Goal: Find specific page/section: Find specific page/section

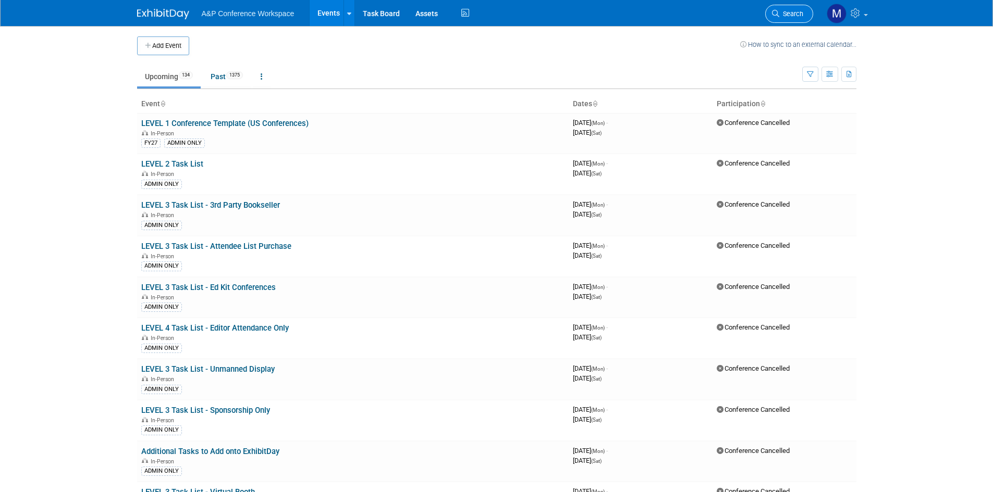
click at [795, 10] on span "Search" at bounding box center [791, 14] width 24 height 8
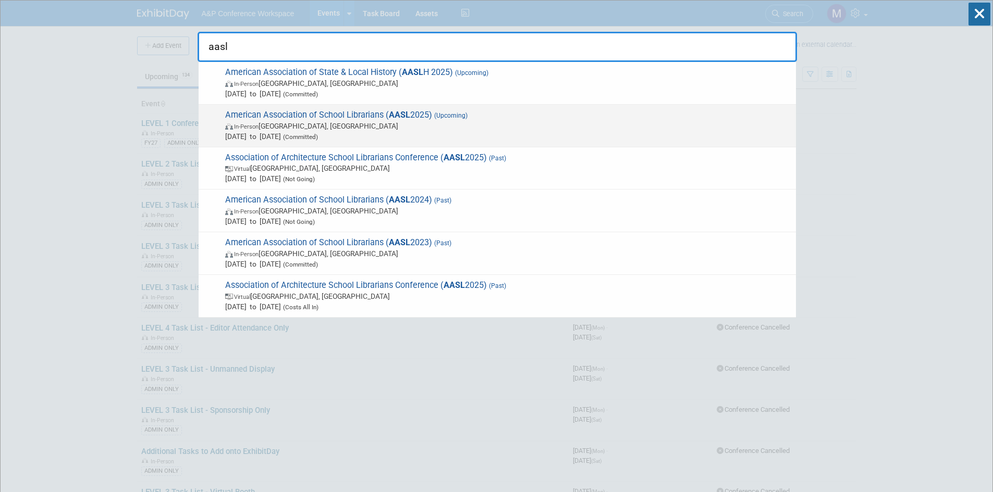
type input "aasl"
click at [318, 115] on span "American Association of School Librarians ( AASL 2025) (Upcoming) In-Person [GE…" at bounding box center [506, 126] width 569 height 32
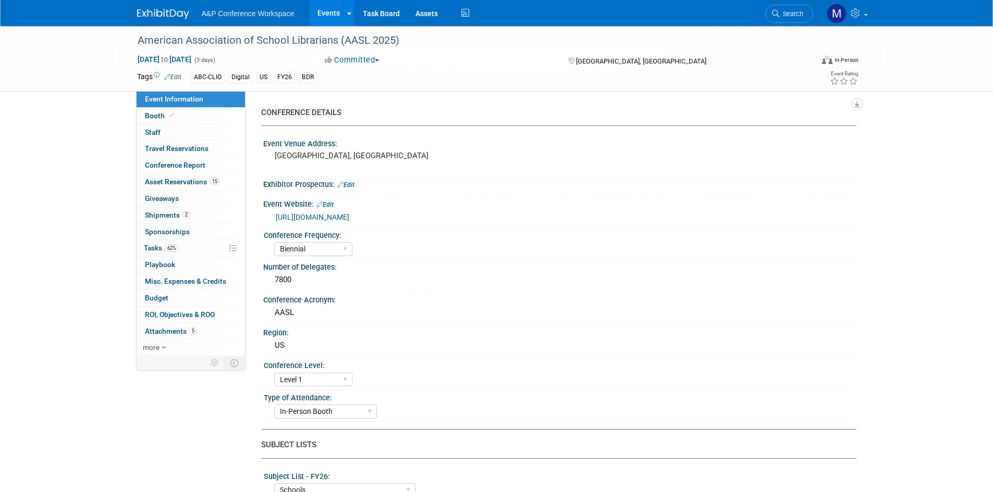
select select "Biennial"
select select "Level 1"
select select "In-Person Booth"
select select "Schools"
select select "Bloomsbury Digital Resources"
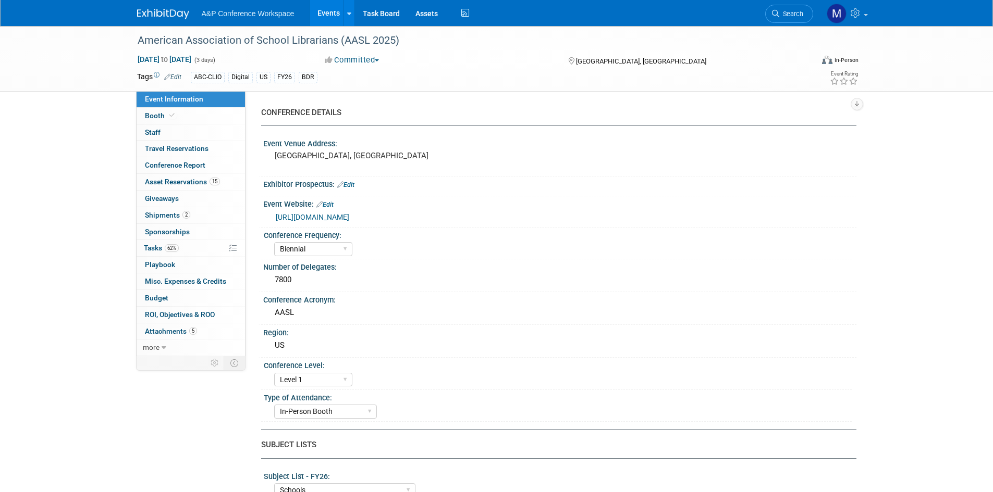
select select "Anne Weston"
select select "Mark Strong"
select select "Veronica Dove"
select select "BDR Product Awareness and Trial Generation​"
click at [190, 114] on link "Booth" at bounding box center [191, 116] width 108 height 16
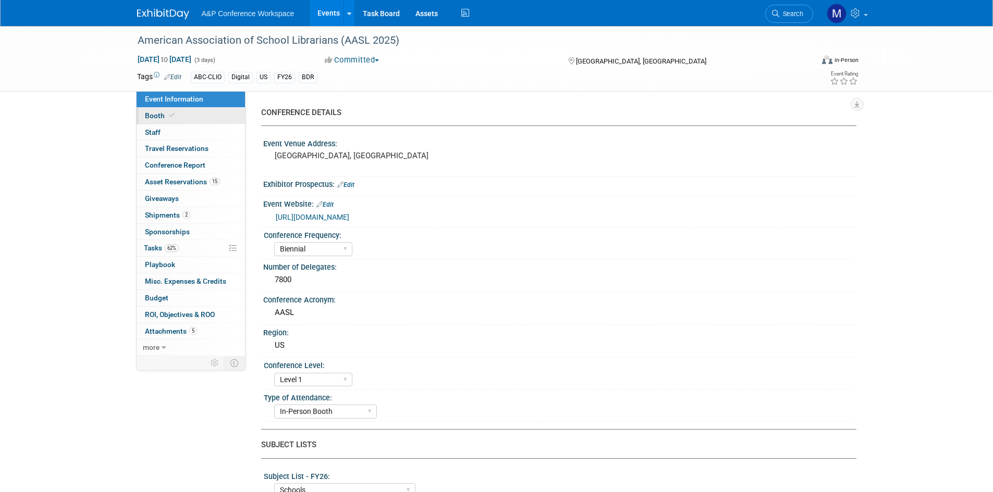
select select "CLDC - Digital/BDR"
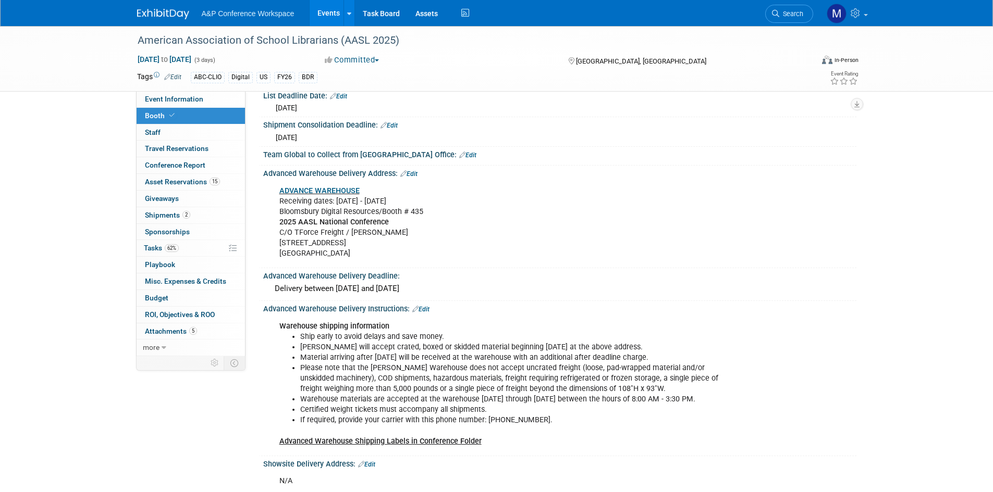
scroll to position [1459, 0]
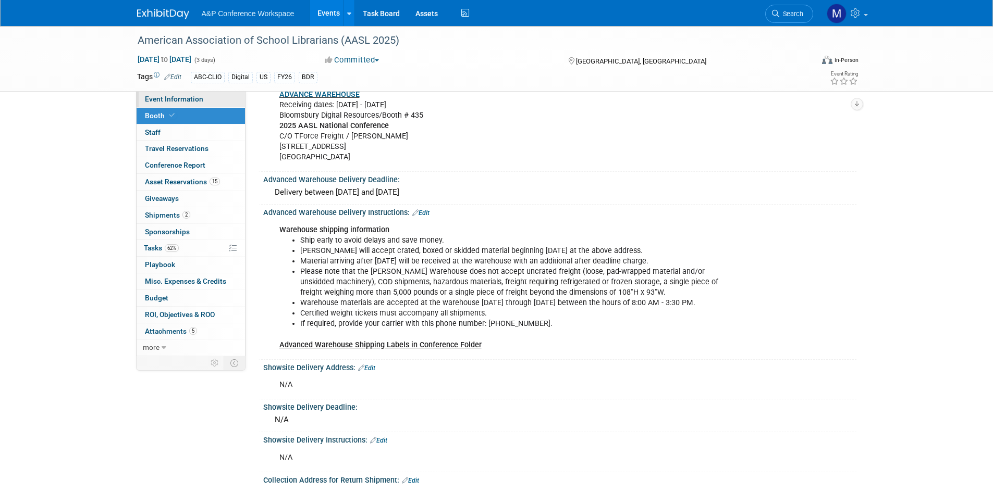
drag, startPoint x: 195, startPoint y: 94, endPoint x: 200, endPoint y: 100, distance: 7.0
click at [195, 94] on link "Event Information" at bounding box center [191, 99] width 108 height 16
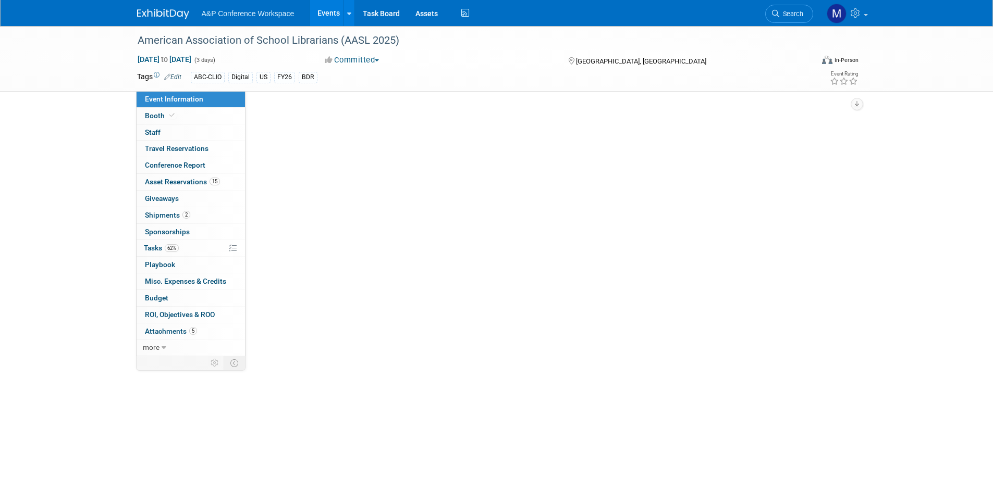
select select "Biennial"
select select "Level 1"
select select "In-Person Booth"
select select "Schools"
select select "Bloomsbury Digital Resources"
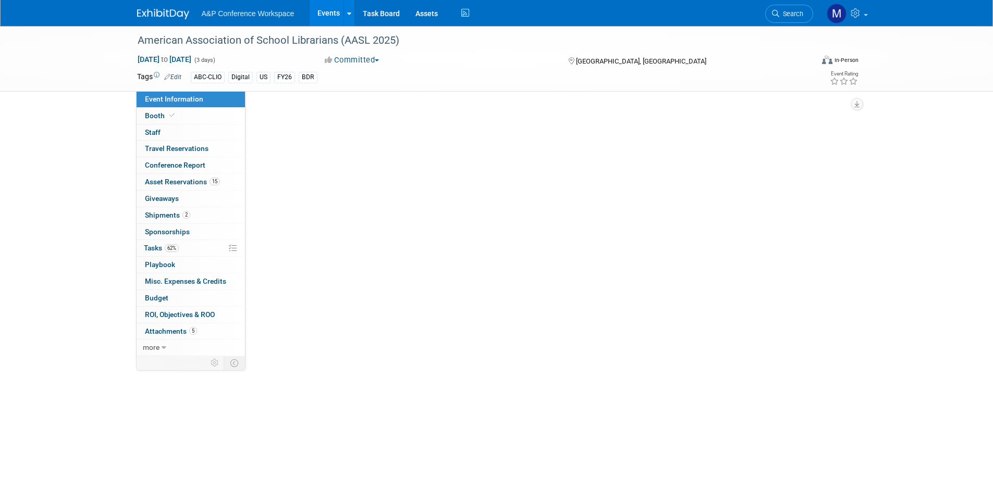
select select "Anne Weston"
select select "Mark Strong"
select select "Veronica Dove"
select select "BDR Product Awareness and Trial Generation​"
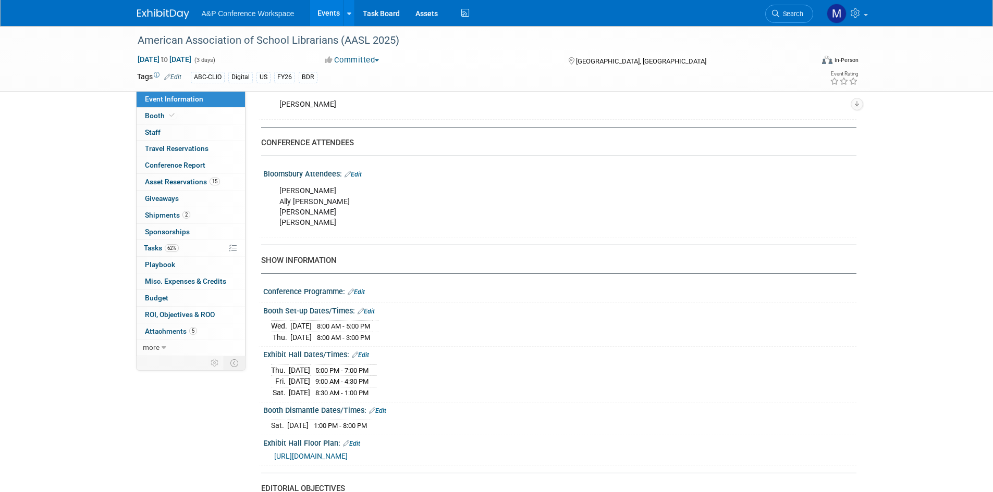
scroll to position [782, 0]
